Goal: Information Seeking & Learning: Learn about a topic

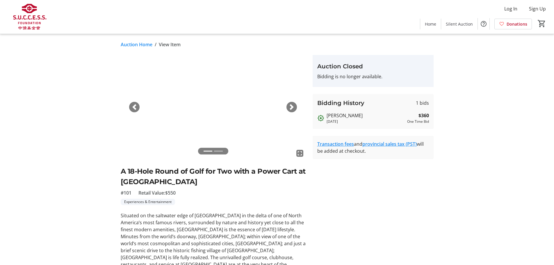
click at [129, 44] on link "Auction Home" at bounding box center [137, 44] width 32 height 7
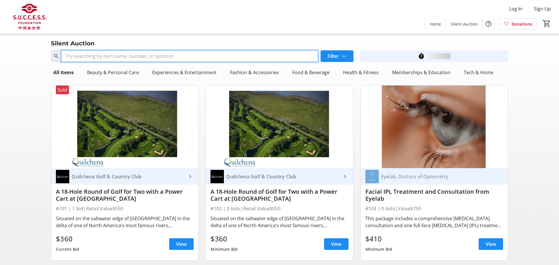
click at [191, 57] on input "Search" at bounding box center [189, 56] width 257 height 12
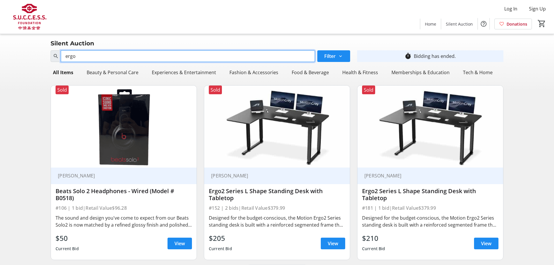
type input "ergo"
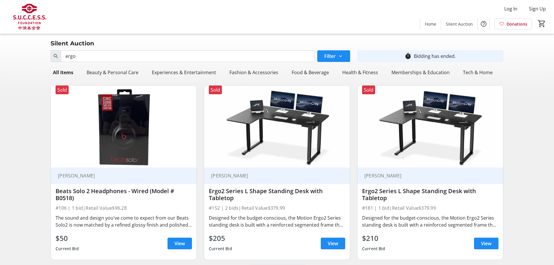
click at [251, 120] on img at bounding box center [277, 127] width 146 height 82
click at [252, 195] on div "Ergo2 Series L Shape Standing Desk with Tabletop" at bounding box center [277, 195] width 136 height 14
click at [252, 191] on div "Ergo2 Series L Shape Standing Desk with Tabletop" at bounding box center [277, 195] width 136 height 14
click at [327, 243] on span at bounding box center [333, 244] width 24 height 14
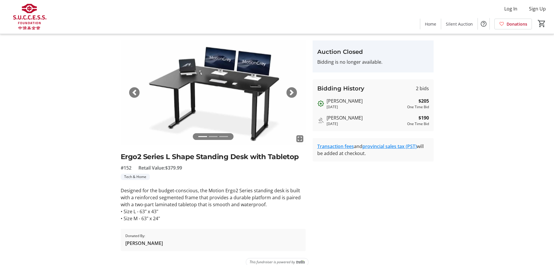
scroll to position [23, 0]
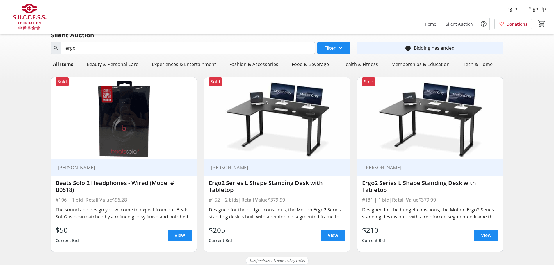
scroll to position [13, 0]
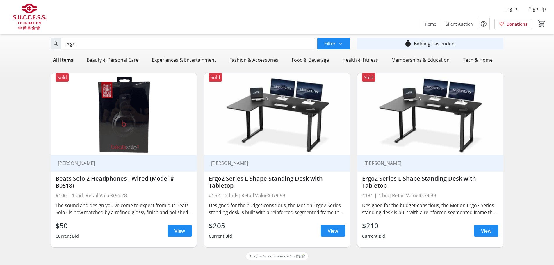
click at [305, 99] on img at bounding box center [277, 114] width 146 height 82
click at [330, 230] on span "View" at bounding box center [333, 231] width 10 height 7
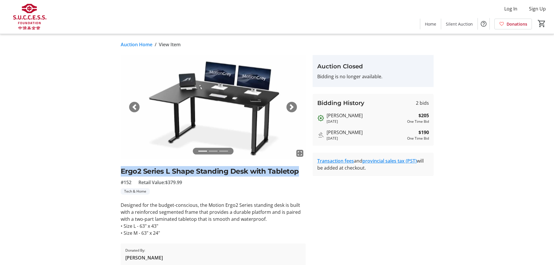
drag, startPoint x: 122, startPoint y: 170, endPoint x: 308, endPoint y: 172, distance: 185.7
click at [308, 172] on tr-auction-item-ui "fullscreen fullscreen fullscreen Previous Next Ergo2 Series L Shape Standing De…" at bounding box center [213, 160] width 192 height 211
copy h2 "Ergo2 Series L Shape Standing Desk with Tabletop"
